Goal: Information Seeking & Learning: Learn about a topic

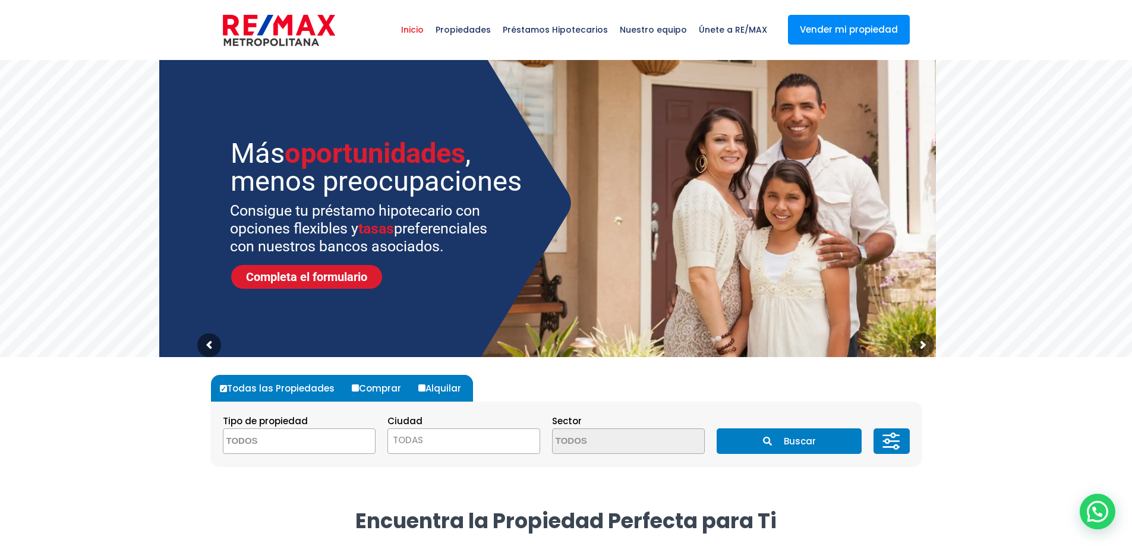
click at [340, 447] on span at bounding box center [299, 441] width 153 height 26
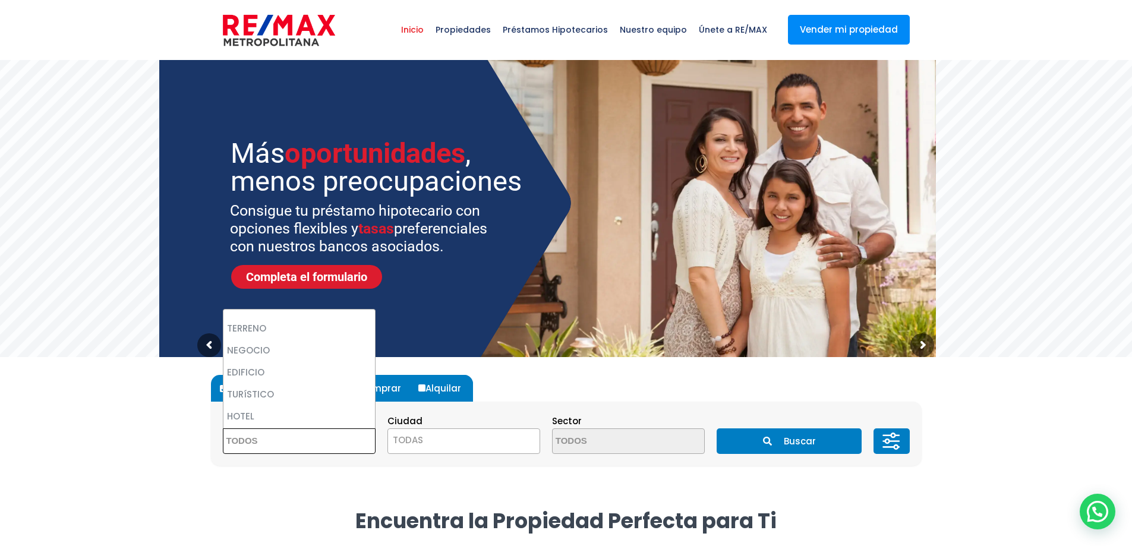
scroll to position [178, 0]
select select "house+or+land"
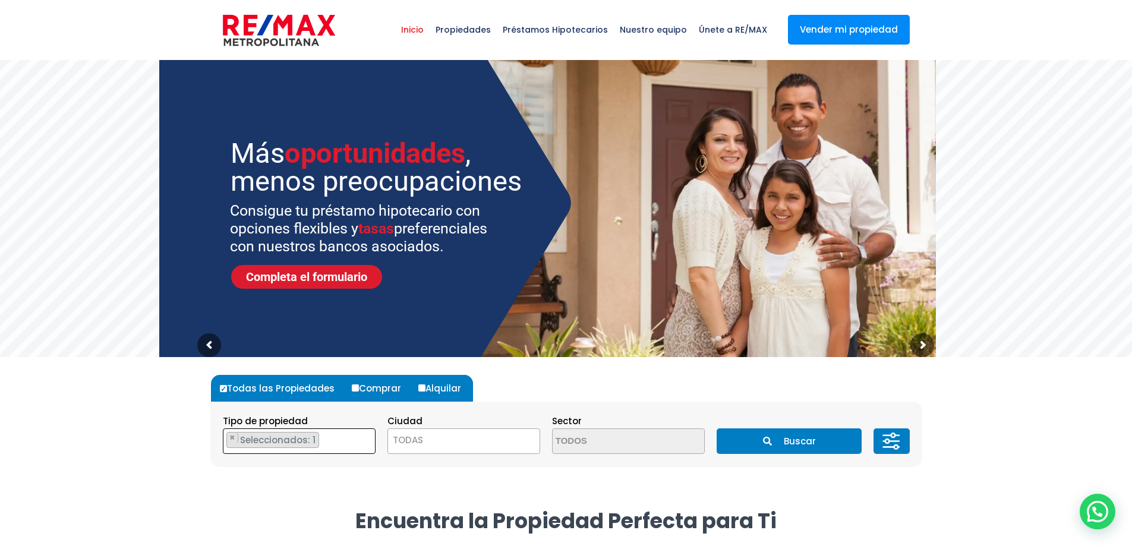
scroll to position [137, 0]
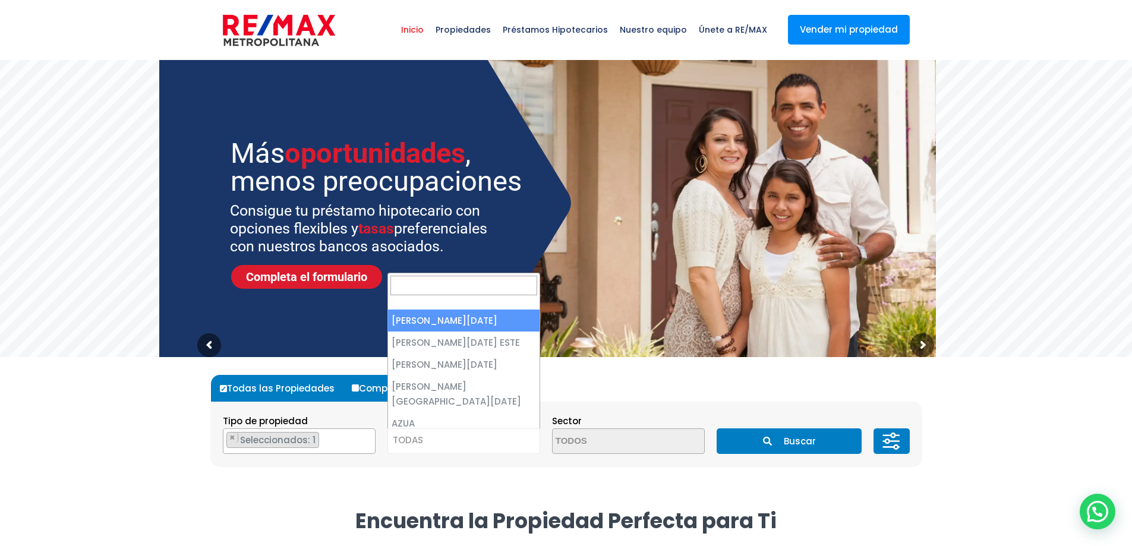
click at [490, 431] on span "TODAS" at bounding box center [463, 441] width 153 height 26
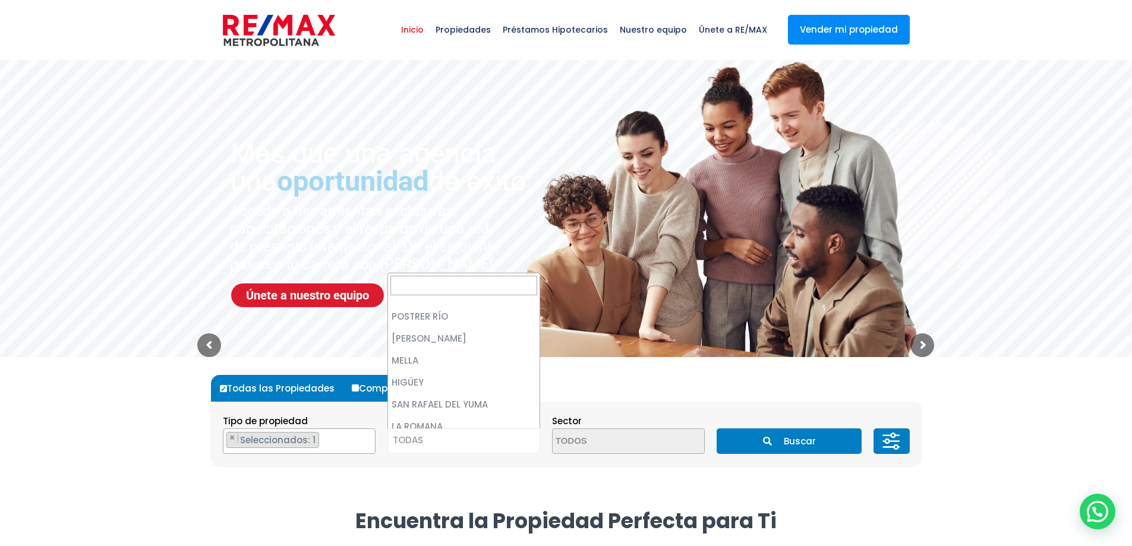
scroll to position [1295, 0]
select select "58"
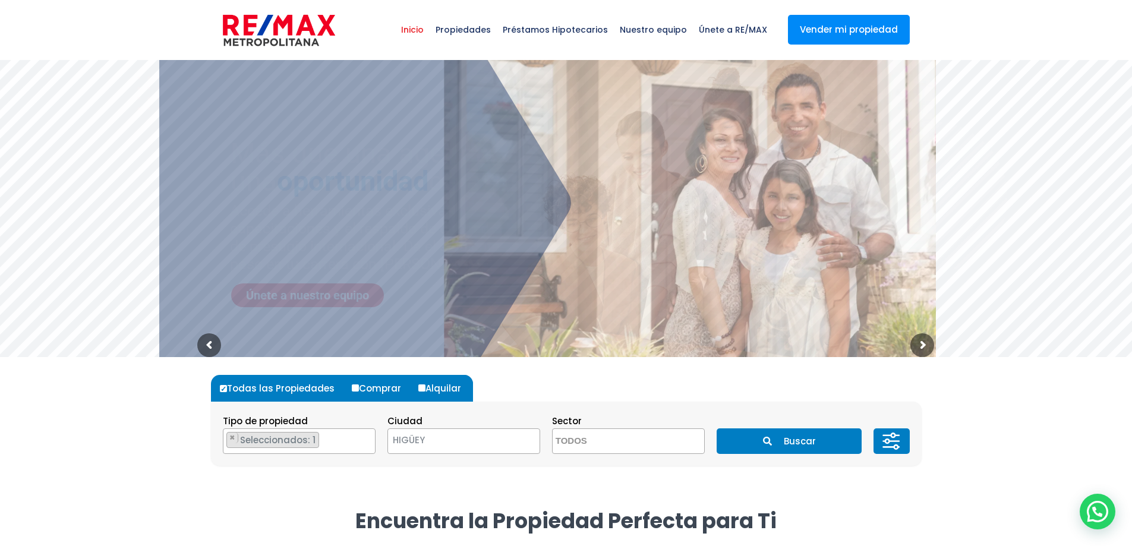
click at [788, 440] on button "Buscar" at bounding box center [789, 441] width 145 height 26
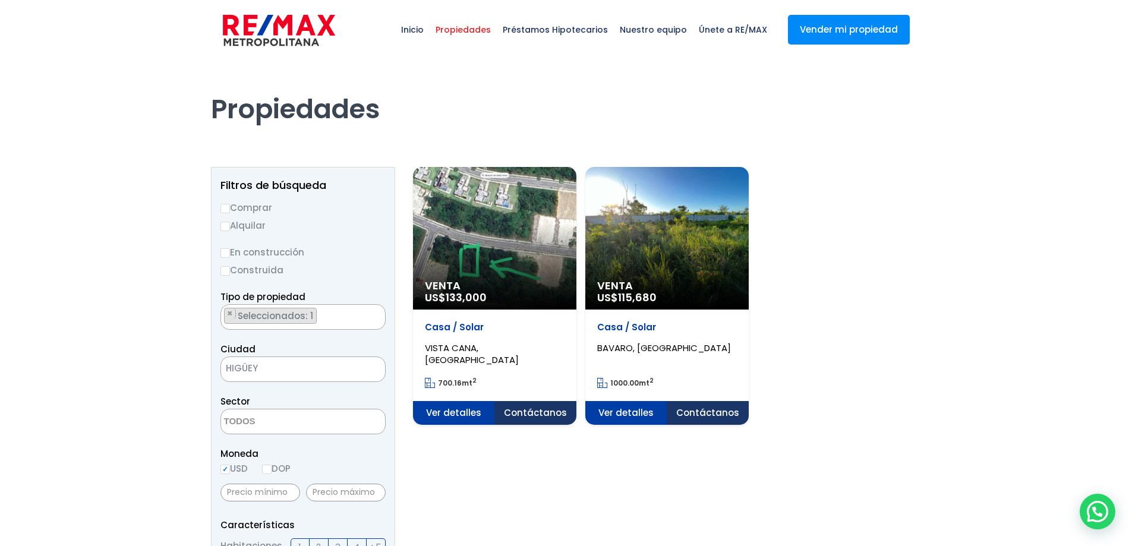
click at [505, 260] on div "Venta US$ 133,000" at bounding box center [494, 238] width 163 height 143
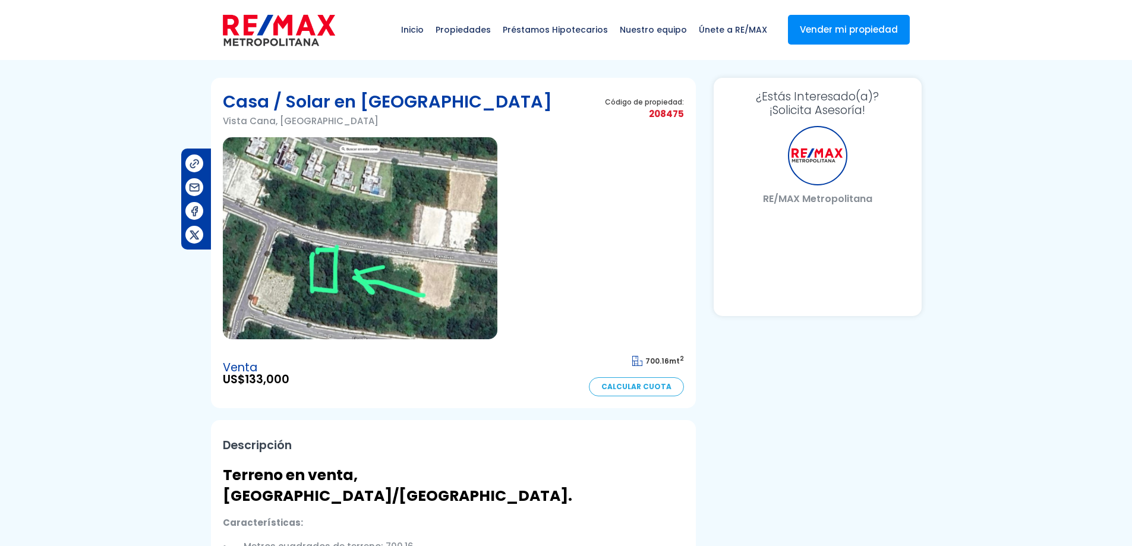
select select "DO"
